Goal: Browse casually: Explore the website without a specific task or goal

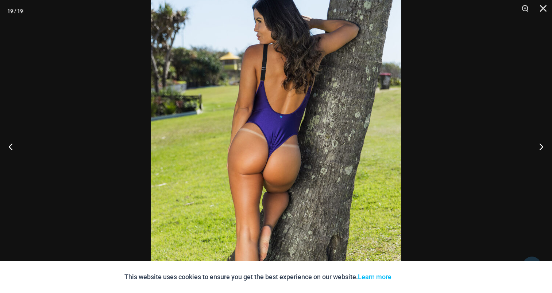
scroll to position [650, 0]
click at [543, 6] on button "Close" at bounding box center [541, 11] width 18 height 22
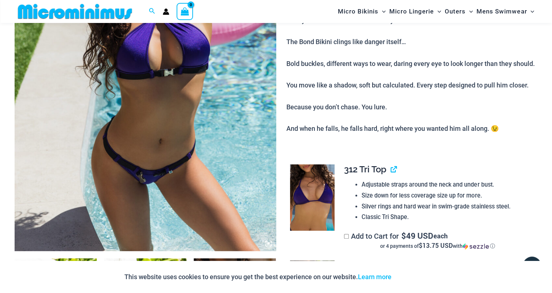
scroll to position [176, 0]
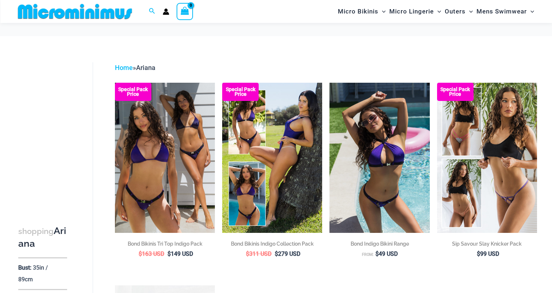
scroll to position [66, 0]
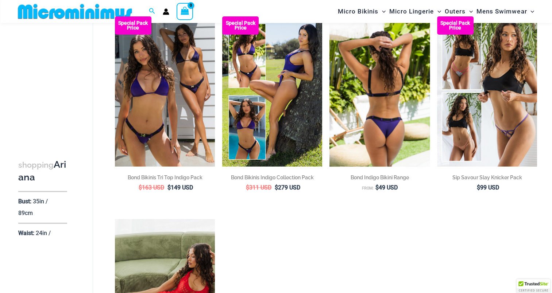
click at [380, 124] on img at bounding box center [380, 91] width 100 height 150
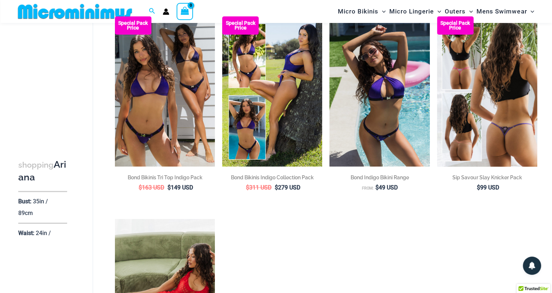
click at [495, 103] on img at bounding box center [487, 91] width 100 height 150
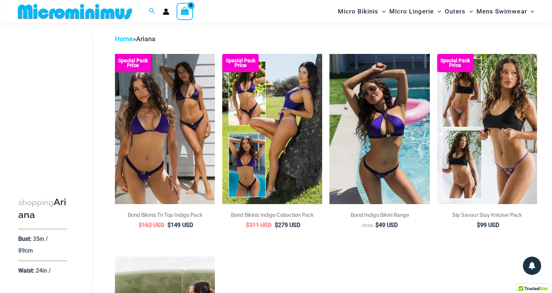
scroll to position [0, 0]
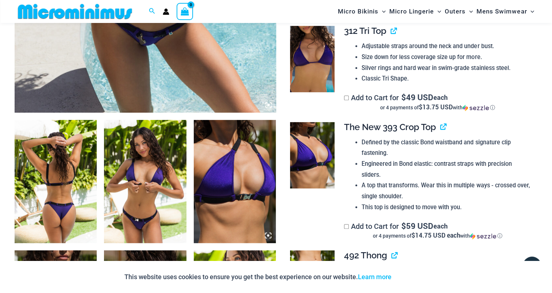
scroll to position [395, 0]
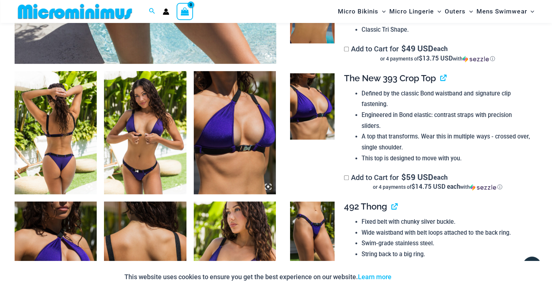
click at [65, 121] on img at bounding box center [56, 132] width 82 height 123
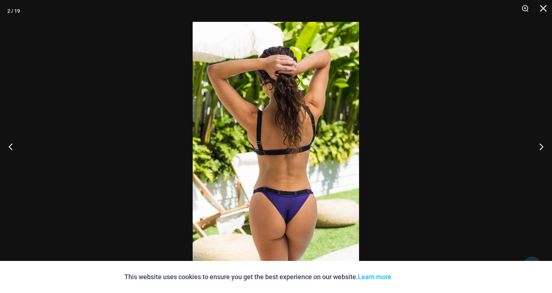
click at [261, 134] on img at bounding box center [276, 147] width 166 height 250
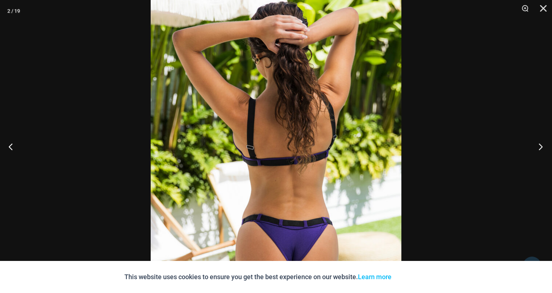
click at [539, 141] on button "Next" at bounding box center [538, 146] width 27 height 37
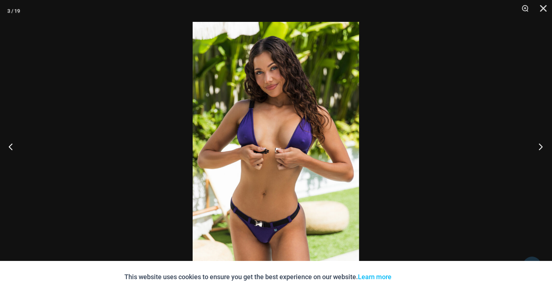
click at [539, 141] on button "Next" at bounding box center [538, 146] width 27 height 37
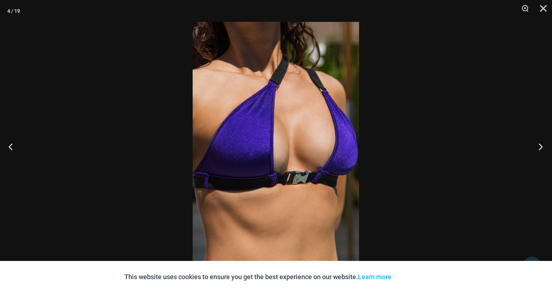
click at [539, 141] on button "Next" at bounding box center [538, 146] width 27 height 37
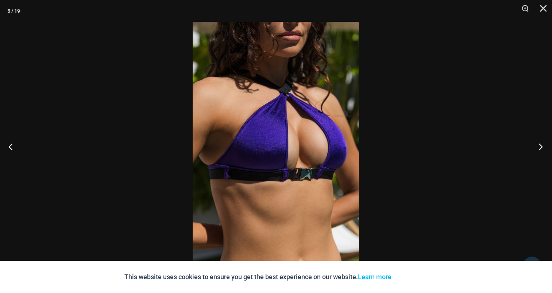
click at [539, 141] on button "Next" at bounding box center [538, 146] width 27 height 37
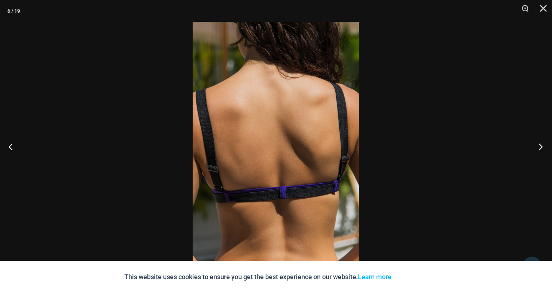
click at [539, 141] on button "Next" at bounding box center [538, 146] width 27 height 37
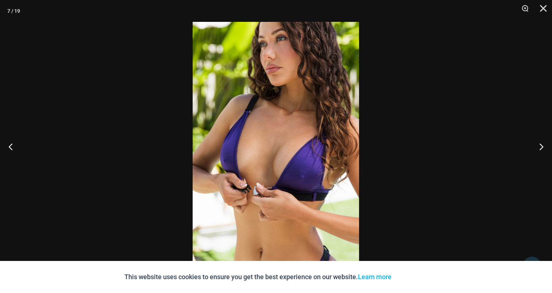
click at [295, 123] on img at bounding box center [276, 147] width 166 height 250
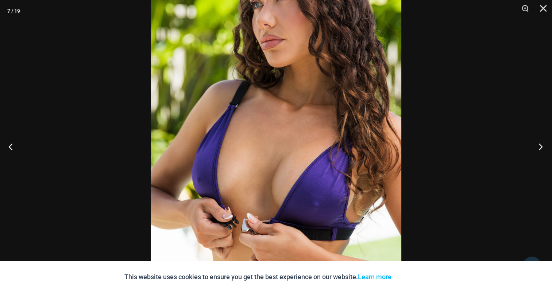
click at [534, 145] on button "Next" at bounding box center [538, 146] width 27 height 37
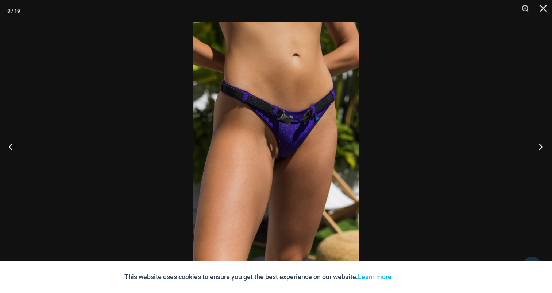
click at [534, 145] on button "Next" at bounding box center [538, 146] width 27 height 37
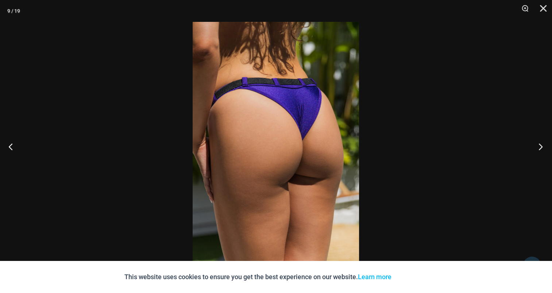
click at [534, 145] on button "Next" at bounding box center [538, 146] width 27 height 37
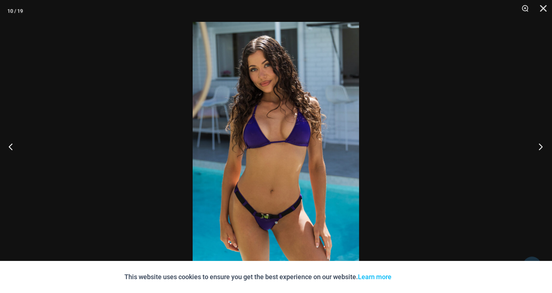
click at [534, 145] on button "Next" at bounding box center [538, 146] width 27 height 37
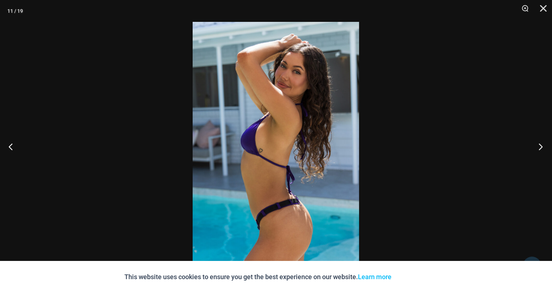
click at [534, 145] on button "Next" at bounding box center [538, 146] width 27 height 37
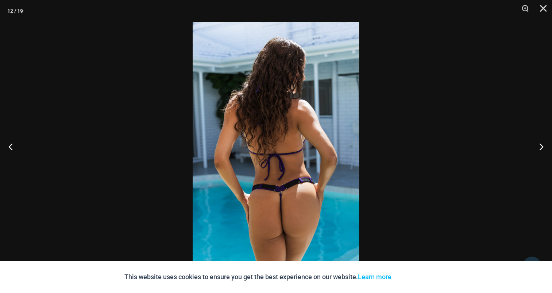
click at [267, 121] on img at bounding box center [276, 147] width 166 height 250
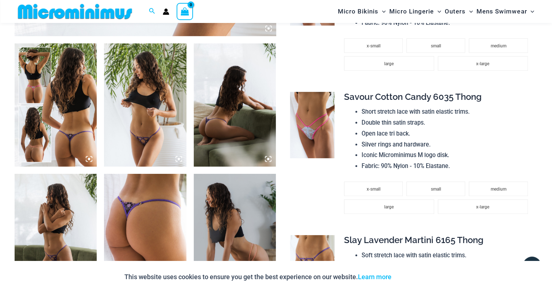
scroll to position [431, 0]
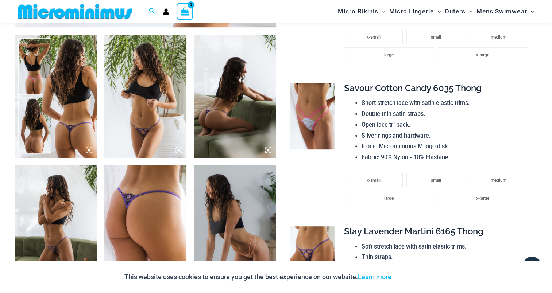
click at [59, 90] on img at bounding box center [56, 96] width 82 height 123
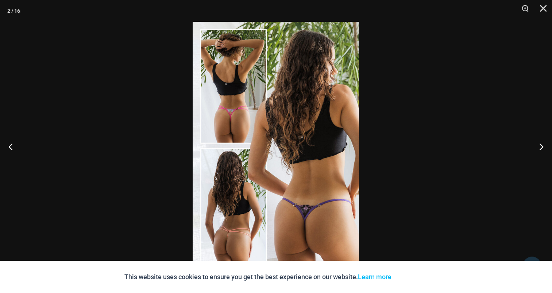
click at [303, 111] on img at bounding box center [276, 147] width 166 height 250
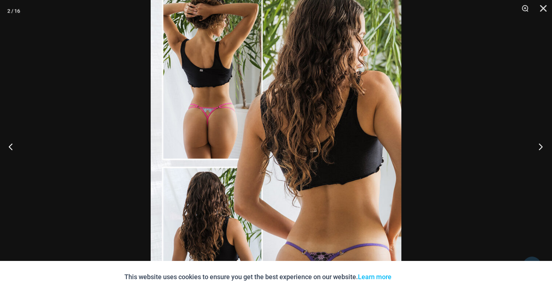
click at [536, 145] on button "Next" at bounding box center [538, 146] width 27 height 37
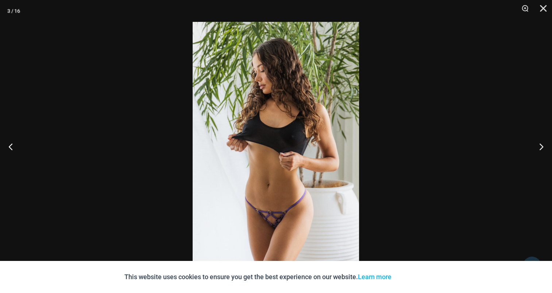
click at [249, 119] on img at bounding box center [276, 147] width 166 height 250
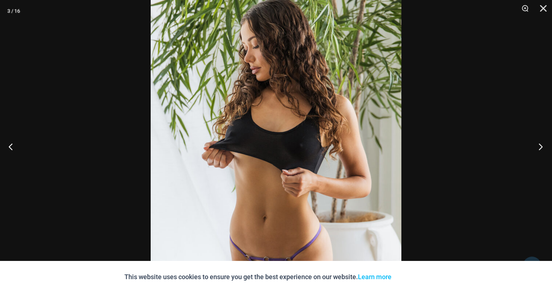
click at [541, 142] on button "Next" at bounding box center [538, 146] width 27 height 37
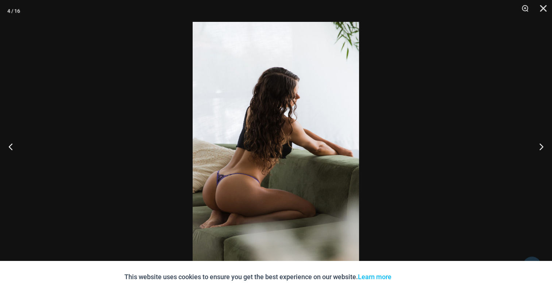
click at [264, 130] on img at bounding box center [276, 147] width 166 height 250
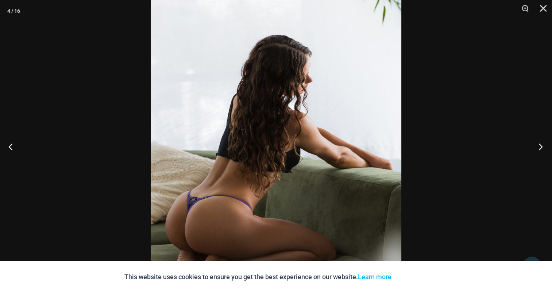
click at [537, 145] on button "Next" at bounding box center [538, 146] width 27 height 37
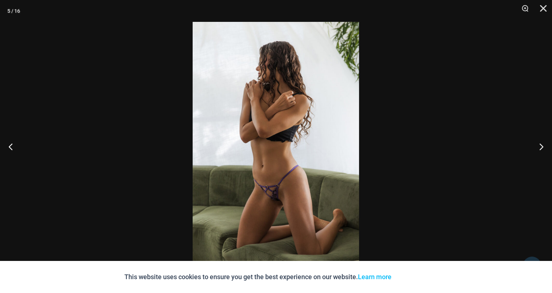
click at [280, 132] on img at bounding box center [276, 147] width 166 height 250
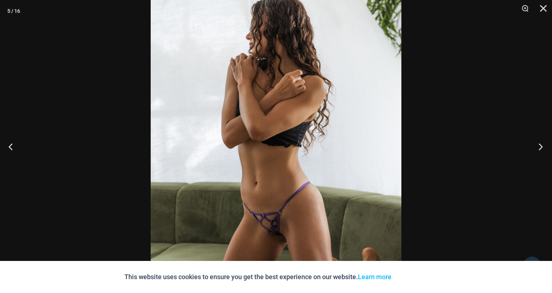
click at [538, 146] on button "Next" at bounding box center [538, 146] width 27 height 37
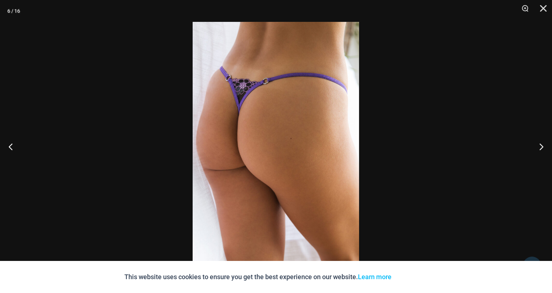
click at [298, 120] on img at bounding box center [276, 147] width 166 height 250
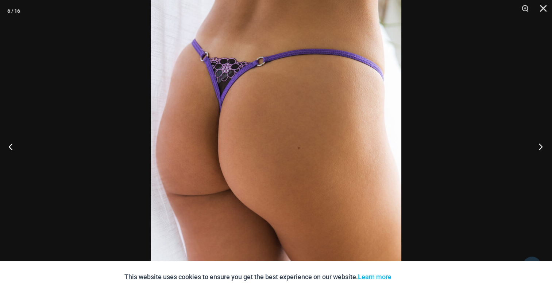
click at [531, 147] on button "Next" at bounding box center [538, 146] width 27 height 37
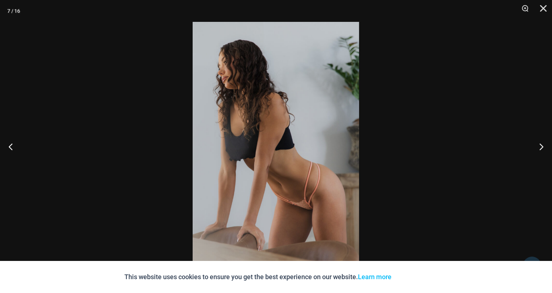
click at [277, 127] on img at bounding box center [276, 147] width 166 height 250
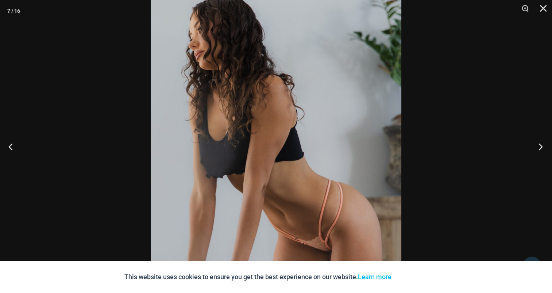
click at [541, 140] on button "Next" at bounding box center [538, 146] width 27 height 37
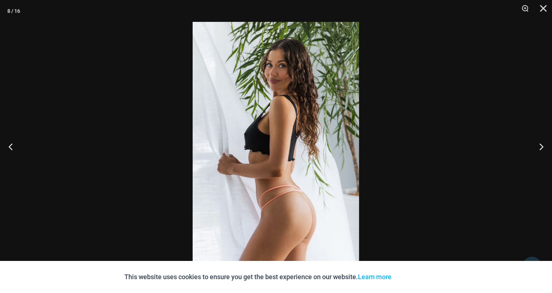
click at [258, 123] on img at bounding box center [276, 147] width 166 height 250
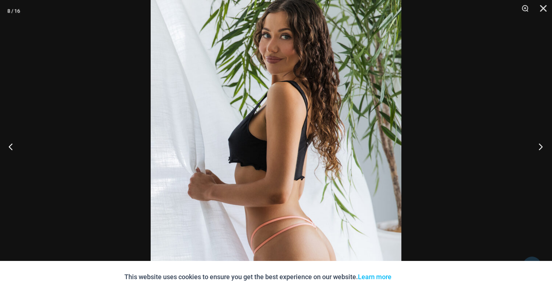
click at [538, 144] on button "Next" at bounding box center [538, 146] width 27 height 37
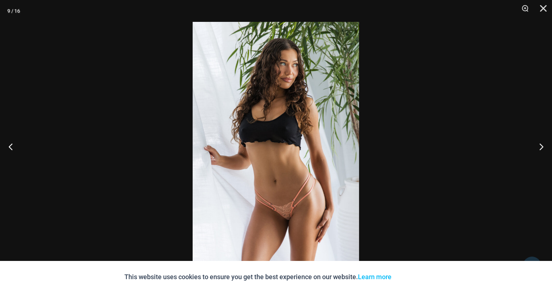
click at [285, 129] on img at bounding box center [276, 147] width 166 height 250
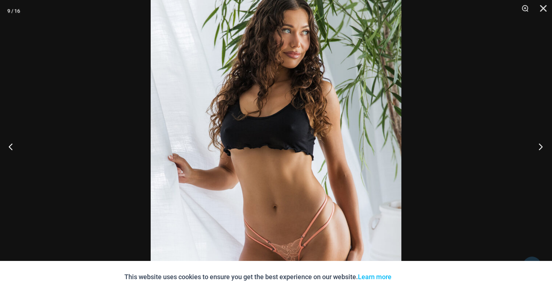
click at [542, 151] on button "Next" at bounding box center [538, 146] width 27 height 37
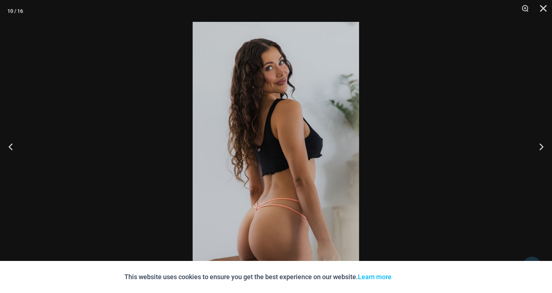
click at [273, 120] on img at bounding box center [276, 147] width 166 height 250
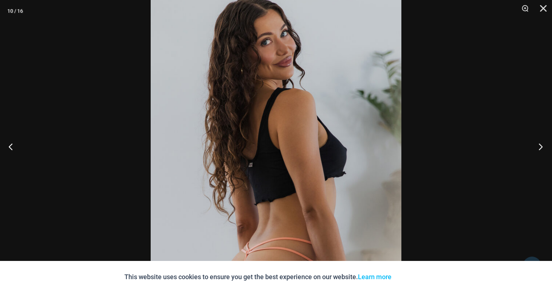
click at [538, 146] on button "Next" at bounding box center [538, 146] width 27 height 37
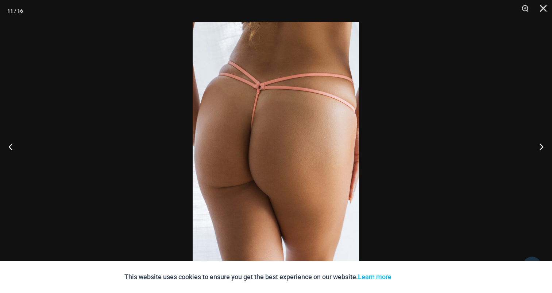
click at [266, 128] on img at bounding box center [276, 147] width 166 height 250
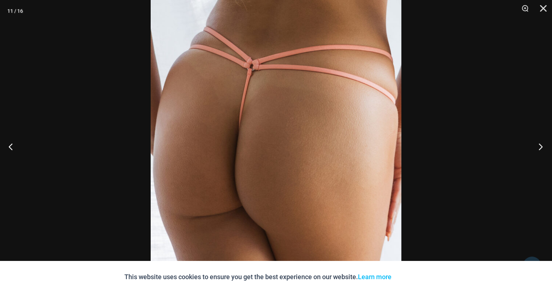
click at [531, 142] on button "Next" at bounding box center [538, 146] width 27 height 37
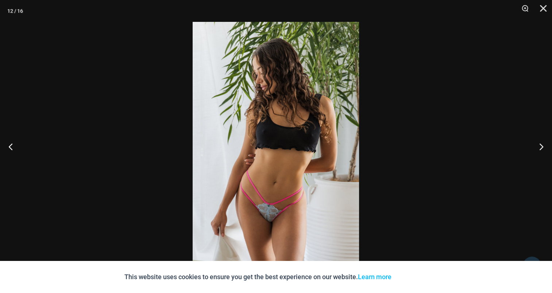
click at [245, 138] on img at bounding box center [276, 147] width 166 height 250
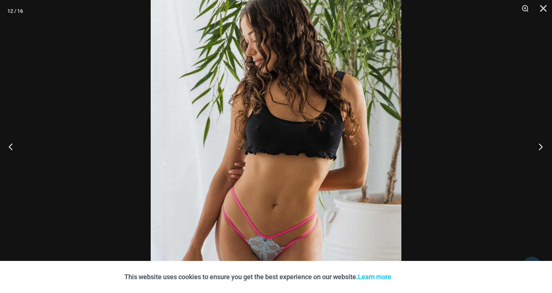
click at [538, 142] on button "Next" at bounding box center [538, 146] width 27 height 37
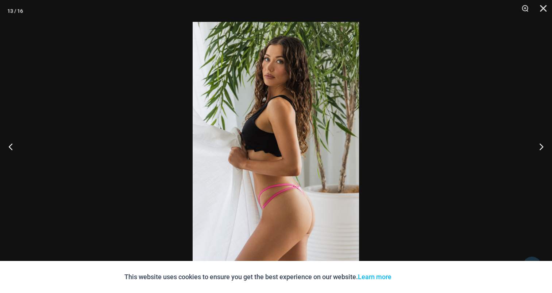
click at [281, 128] on img at bounding box center [276, 147] width 166 height 250
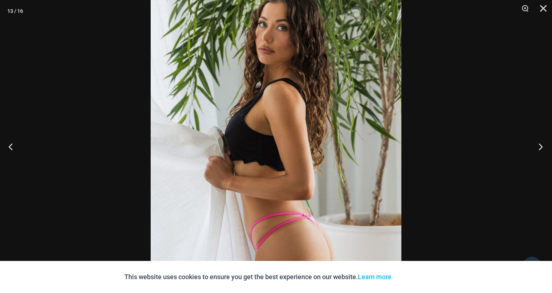
click at [535, 147] on button "Next" at bounding box center [538, 146] width 27 height 37
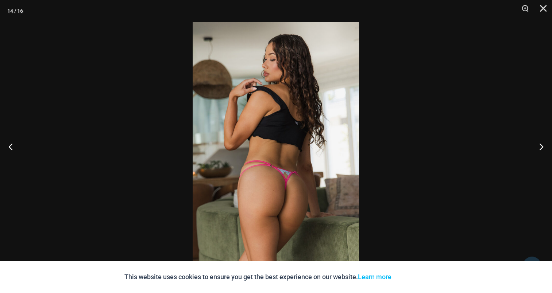
click at [271, 131] on img at bounding box center [276, 147] width 166 height 250
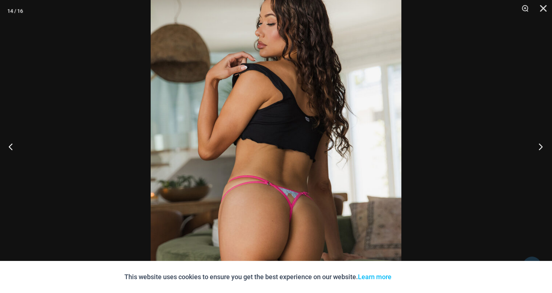
click at [539, 140] on button "Next" at bounding box center [538, 146] width 27 height 37
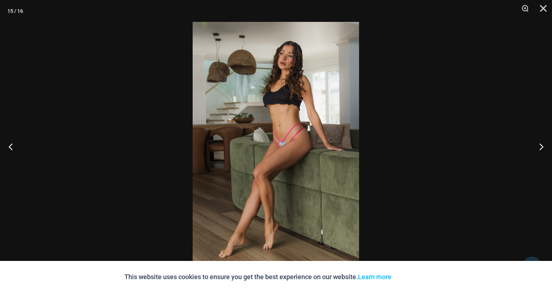
click at [273, 120] on img at bounding box center [276, 147] width 166 height 250
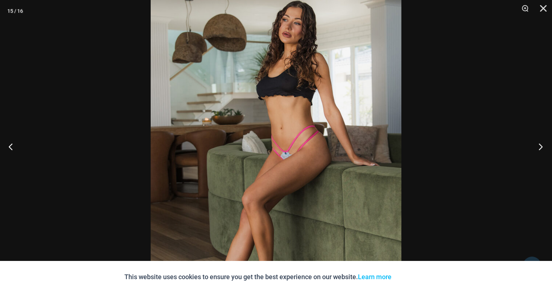
click at [543, 140] on button "Next" at bounding box center [538, 146] width 27 height 37
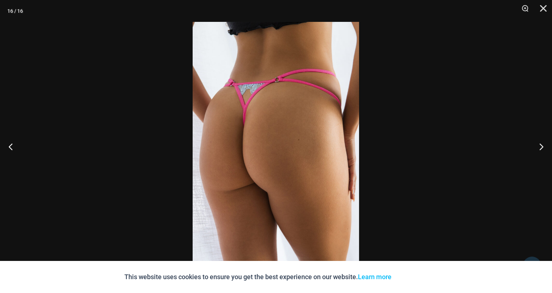
click at [251, 126] on img at bounding box center [276, 147] width 166 height 250
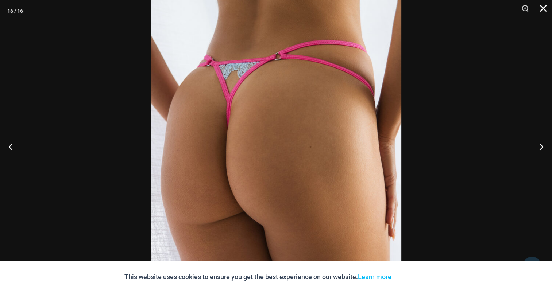
click at [547, 11] on button "Close" at bounding box center [541, 11] width 18 height 22
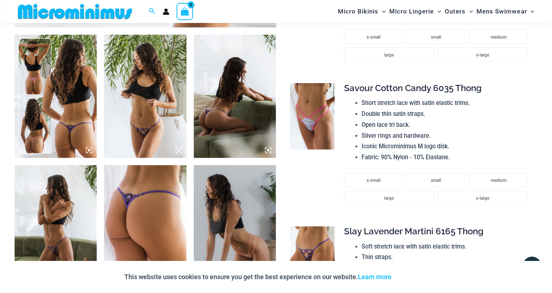
click at [313, 112] on img at bounding box center [312, 116] width 44 height 66
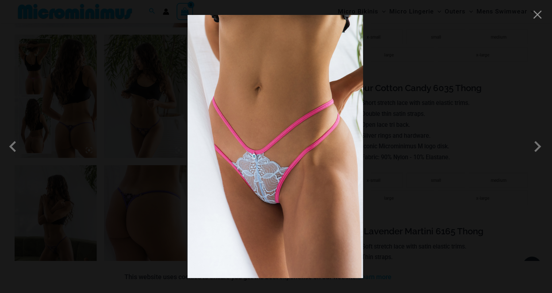
click at [269, 122] on img at bounding box center [276, 147] width 176 height 264
click at [536, 145] on span at bounding box center [538, 147] width 22 height 22
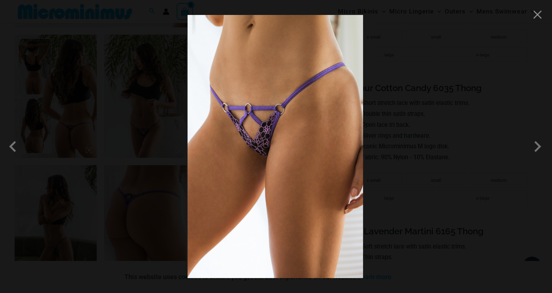
click at [281, 107] on img at bounding box center [276, 147] width 176 height 264
click at [535, 143] on span at bounding box center [538, 147] width 22 height 22
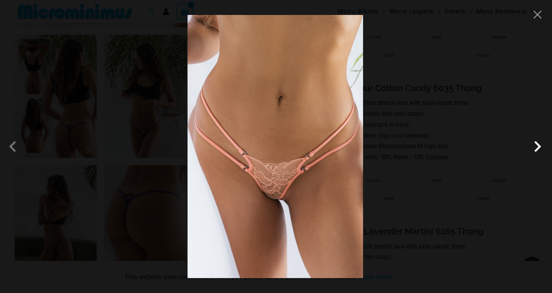
click at [538, 143] on span at bounding box center [538, 147] width 22 height 22
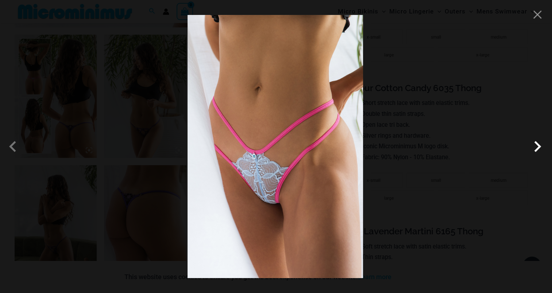
click at [537, 143] on span at bounding box center [538, 147] width 22 height 22
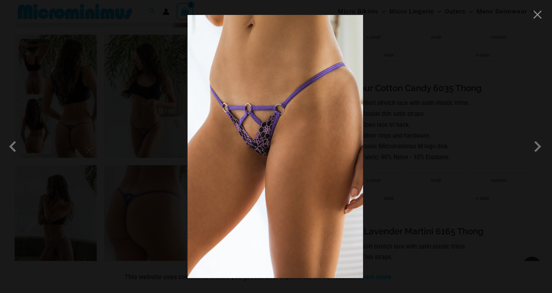
click at [537, 20] on div at bounding box center [276, 146] width 552 height 293
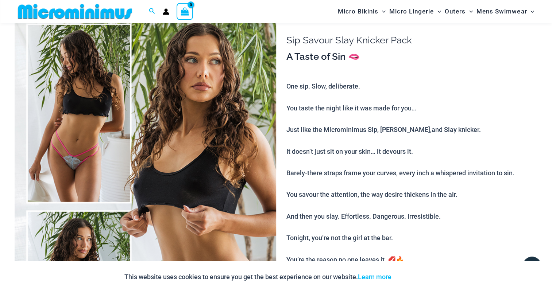
scroll to position [0, 0]
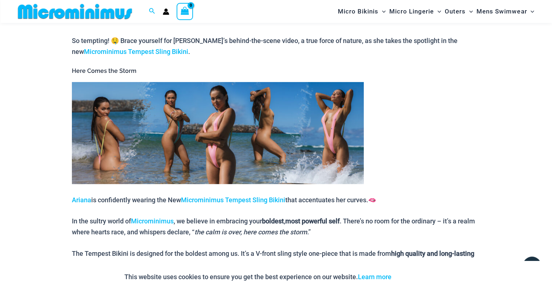
scroll to position [353, 0]
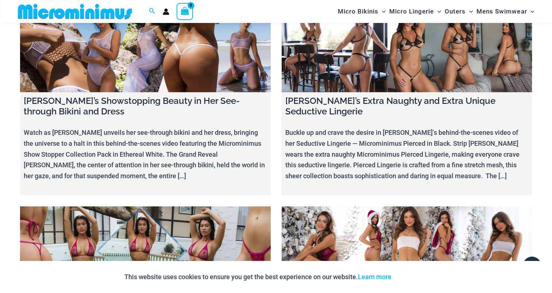
scroll to position [3466, 0]
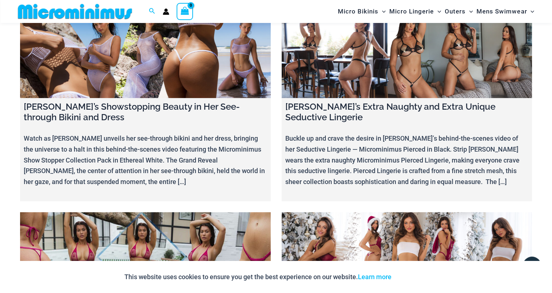
click at [375, 212] on link at bounding box center [407, 256] width 251 height 88
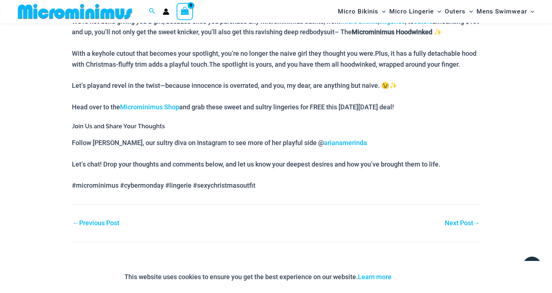
scroll to position [1126, 0]
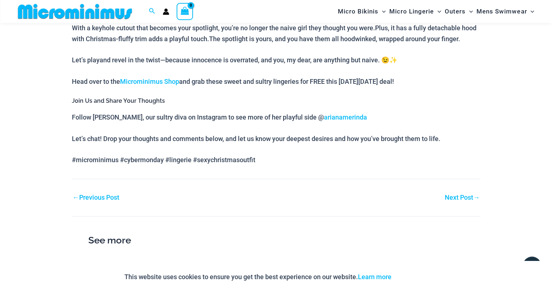
click at [109, 197] on link "← Previous Post" at bounding box center [96, 198] width 47 height 7
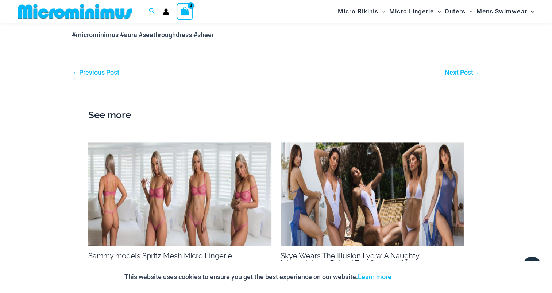
scroll to position [1017, 0]
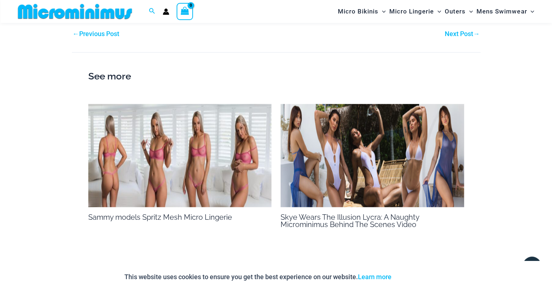
click at [357, 148] on img at bounding box center [373, 155] width 184 height 103
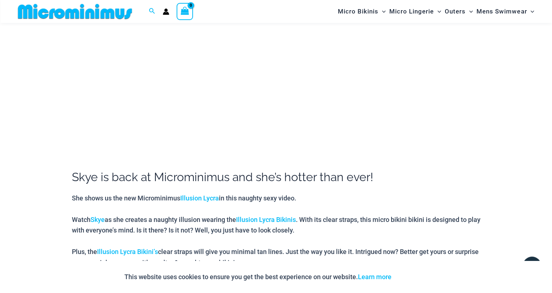
scroll to position [212, 0]
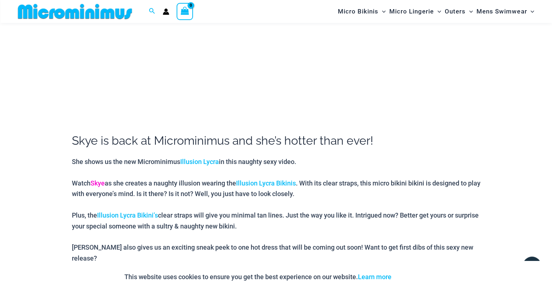
click at [100, 181] on link "Skye" at bounding box center [98, 184] width 14 height 8
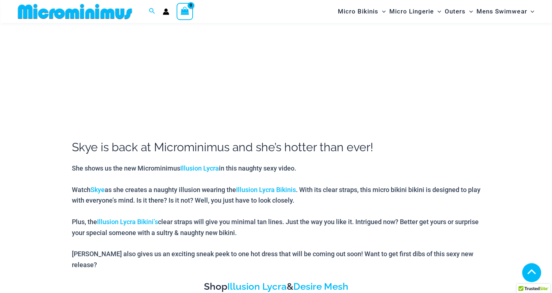
scroll to position [212, 0]
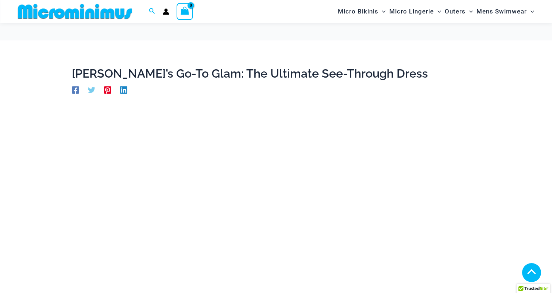
scroll to position [1017, 0]
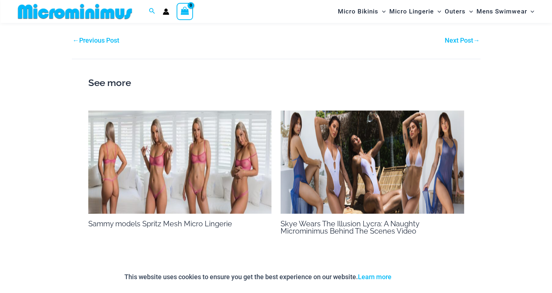
click at [462, 39] on link "Next Post →" at bounding box center [462, 40] width 35 height 7
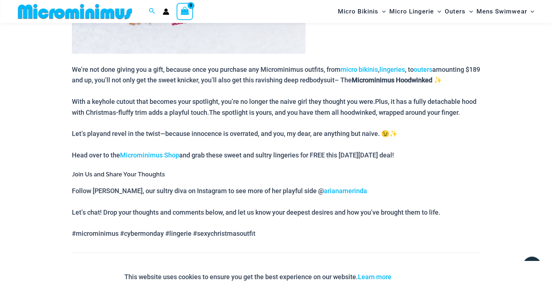
scroll to position [1198, 0]
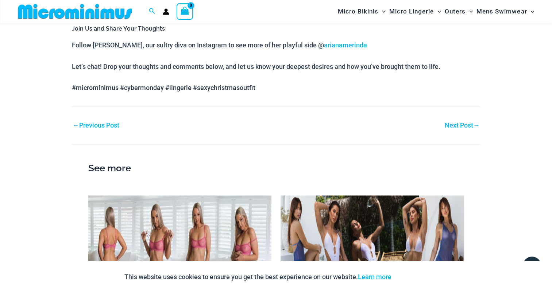
click at [472, 123] on link "Next Post →" at bounding box center [462, 125] width 35 height 7
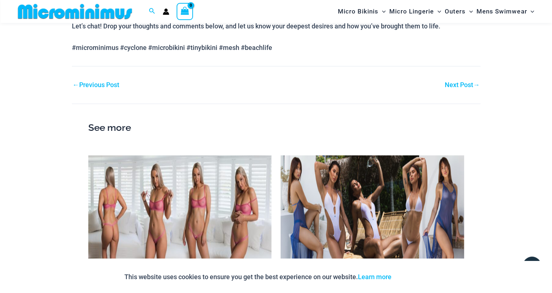
scroll to position [870, 0]
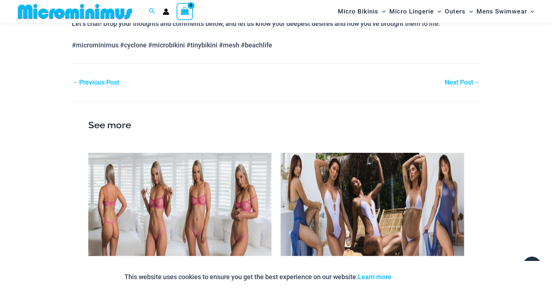
click at [461, 79] on link "Next Post →" at bounding box center [462, 82] width 35 height 7
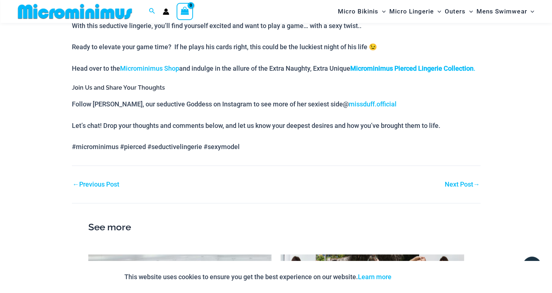
scroll to position [541, 0]
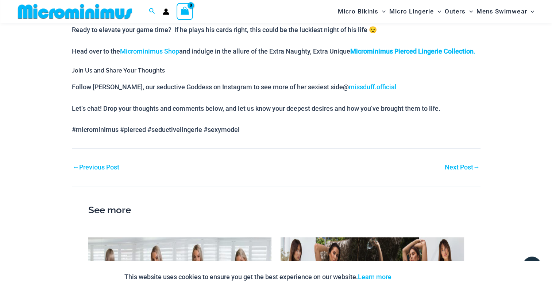
click at [446, 171] on link "Next Post →" at bounding box center [462, 167] width 35 height 7
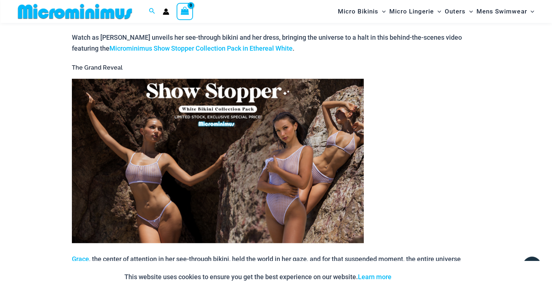
scroll to position [359, 0]
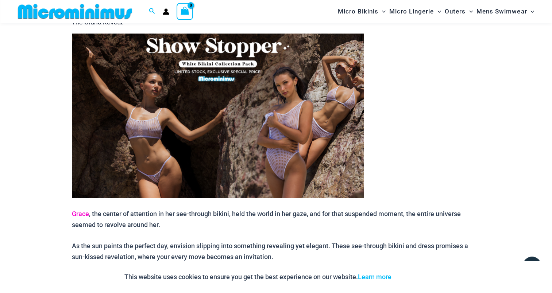
click at [84, 210] on link "Grace" at bounding box center [80, 214] width 17 height 8
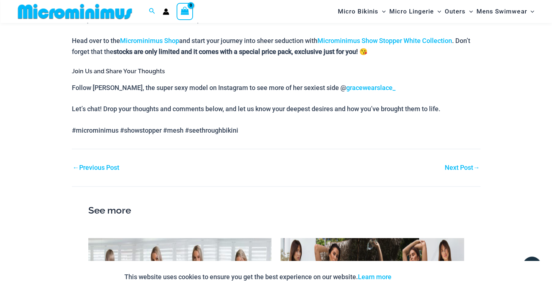
scroll to position [687, 0]
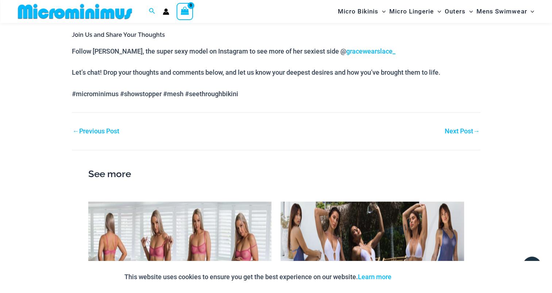
click at [461, 128] on link "Next Post →" at bounding box center [462, 131] width 35 height 7
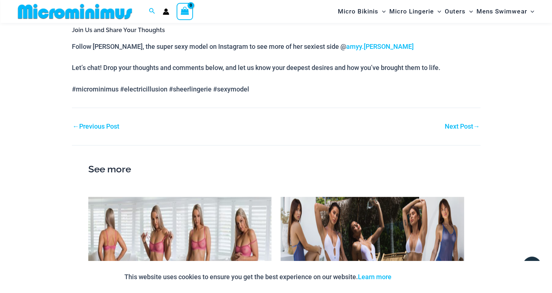
scroll to position [870, 0]
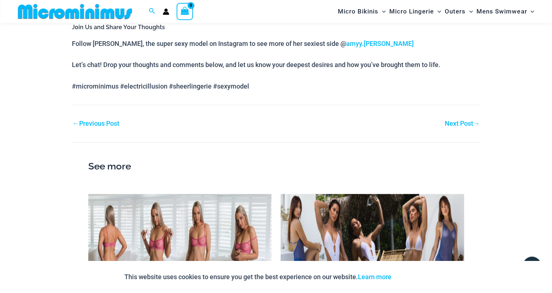
click at [458, 127] on link "Next Post →" at bounding box center [462, 123] width 35 height 7
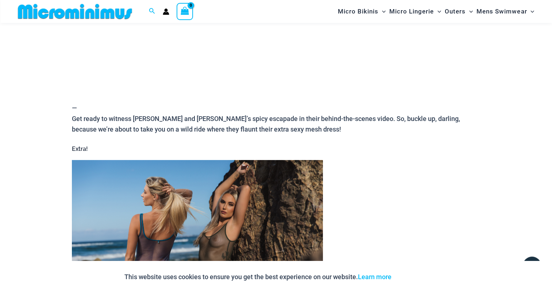
scroll to position [322, 0]
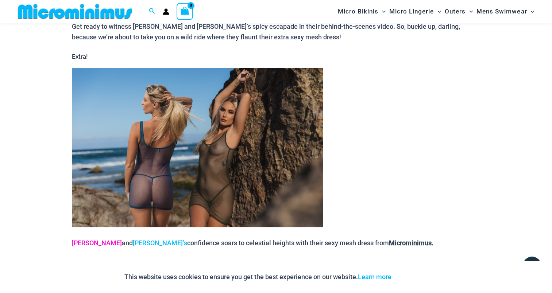
click at [82, 239] on link "Raychel" at bounding box center [97, 243] width 50 height 8
